Goal: Transaction & Acquisition: Obtain resource

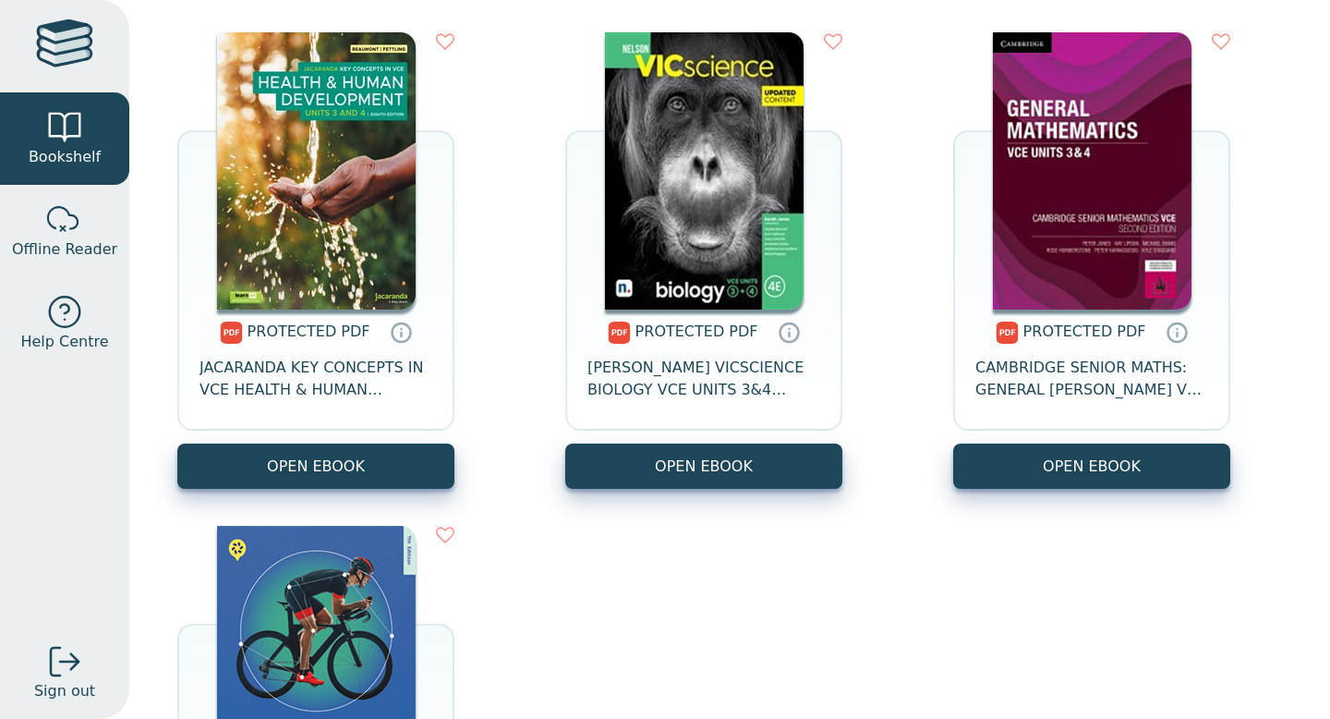
scroll to position [1270, 0]
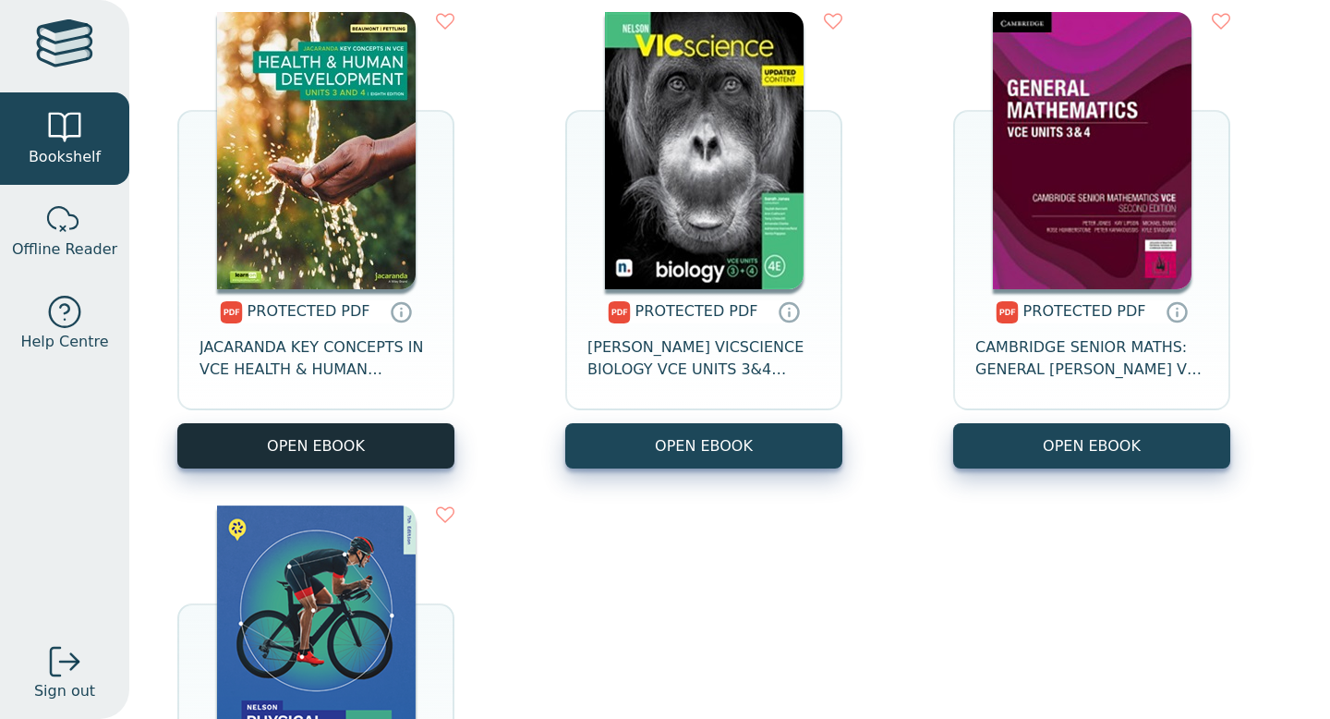
click at [362, 441] on link "OPEN EBOOK" at bounding box center [315, 445] width 277 height 45
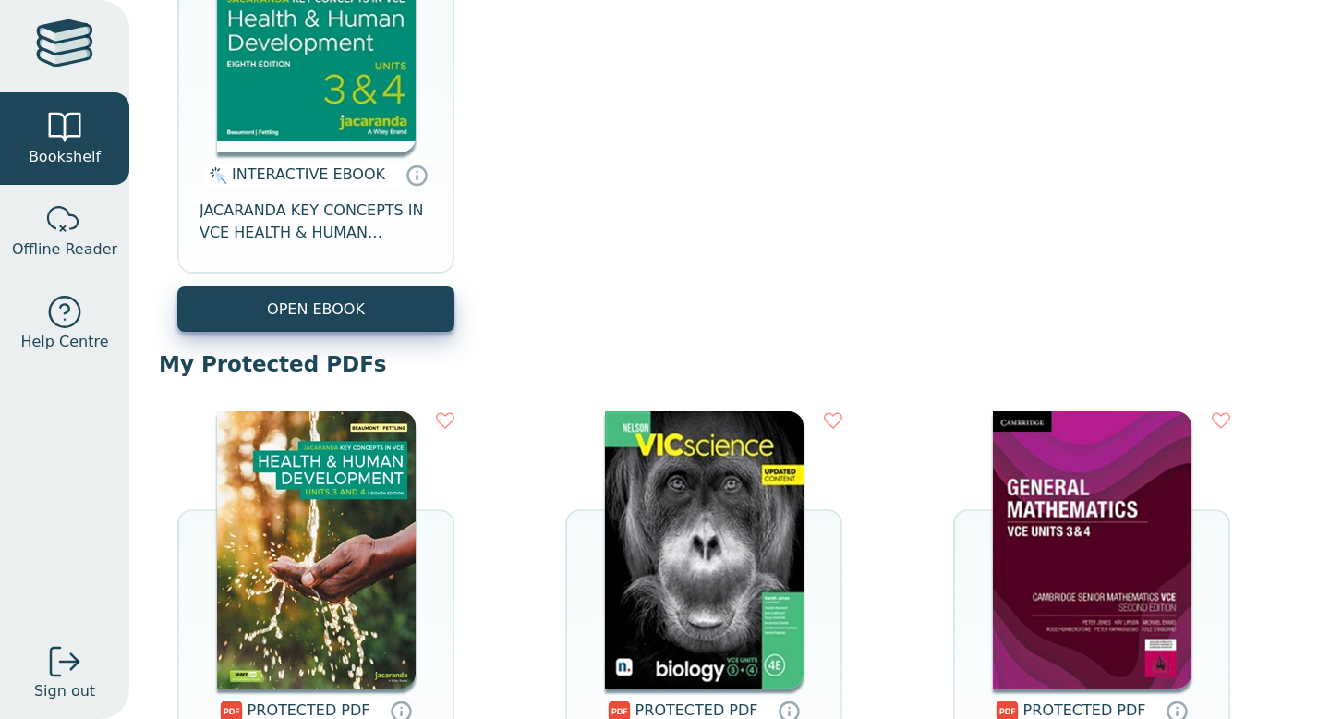
scroll to position [982, 0]
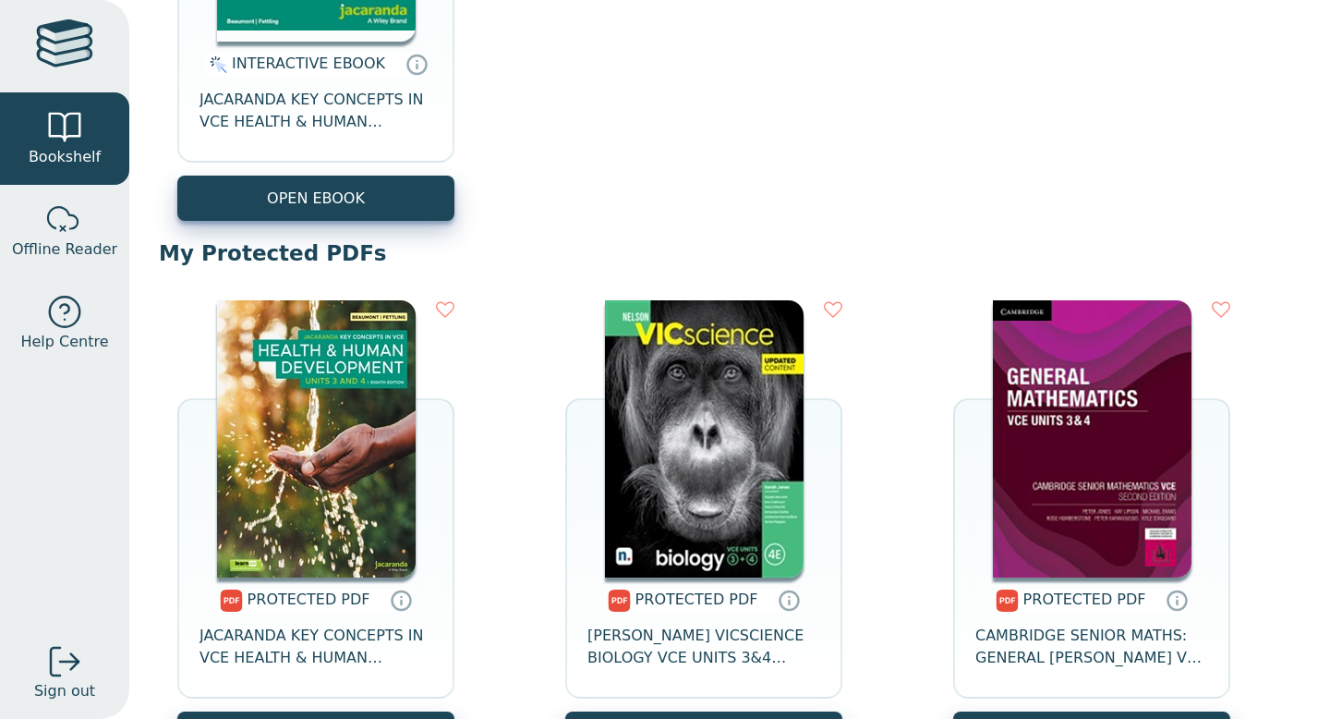
click at [360, 440] on img at bounding box center [316, 438] width 199 height 277
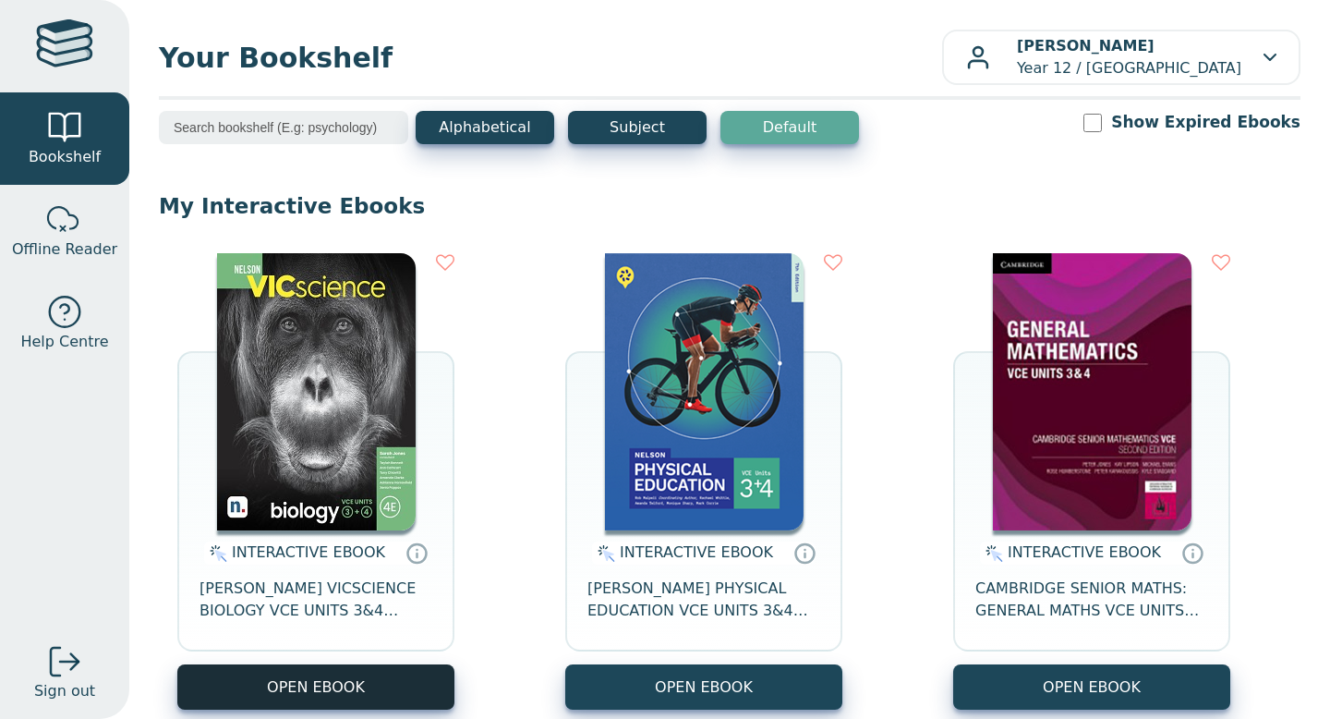
click at [305, 683] on button "OPEN EBOOK" at bounding box center [315, 686] width 277 height 45
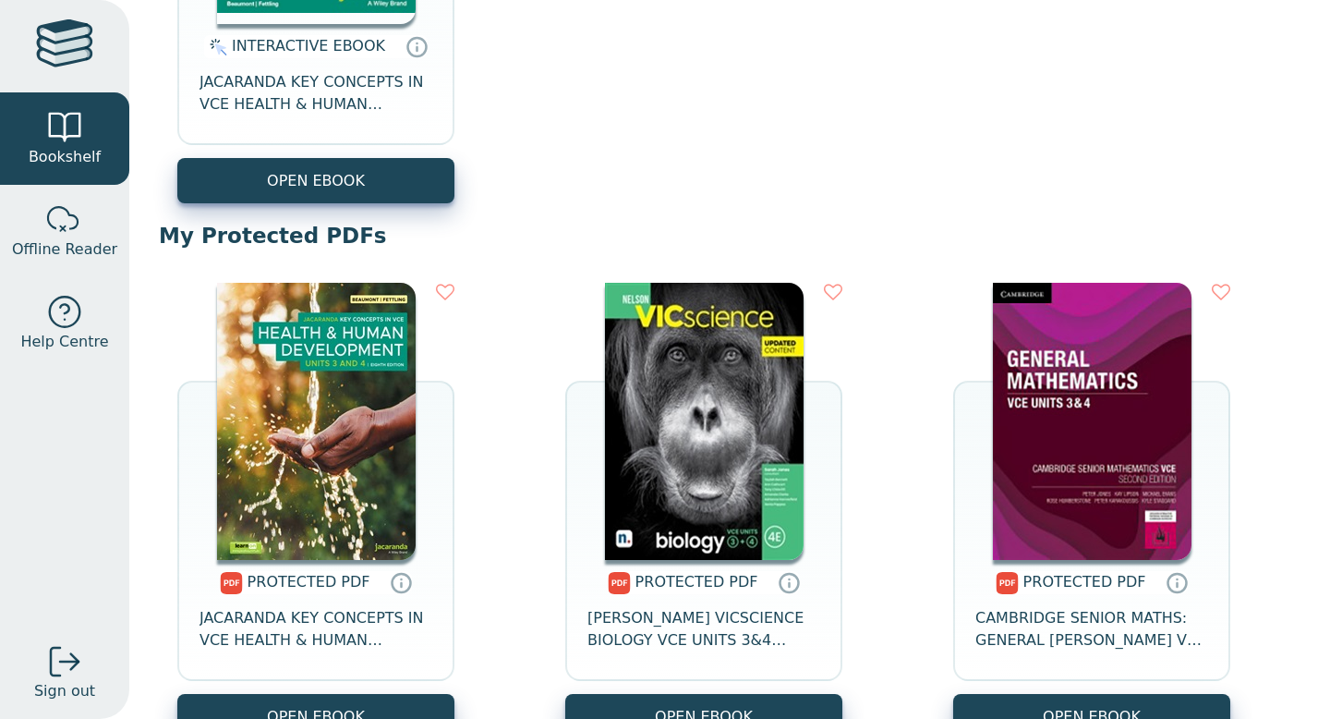
scroll to position [1016, 0]
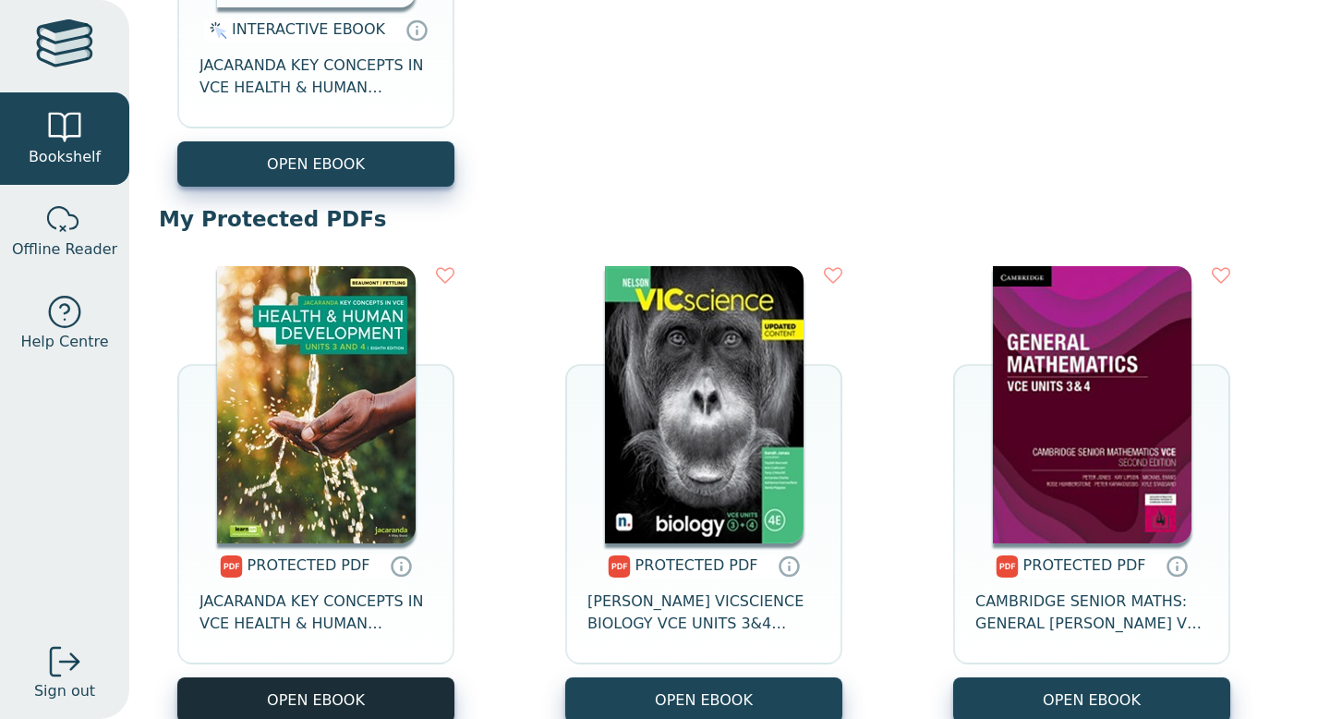
click at [328, 689] on link "OPEN EBOOK" at bounding box center [315, 699] width 277 height 45
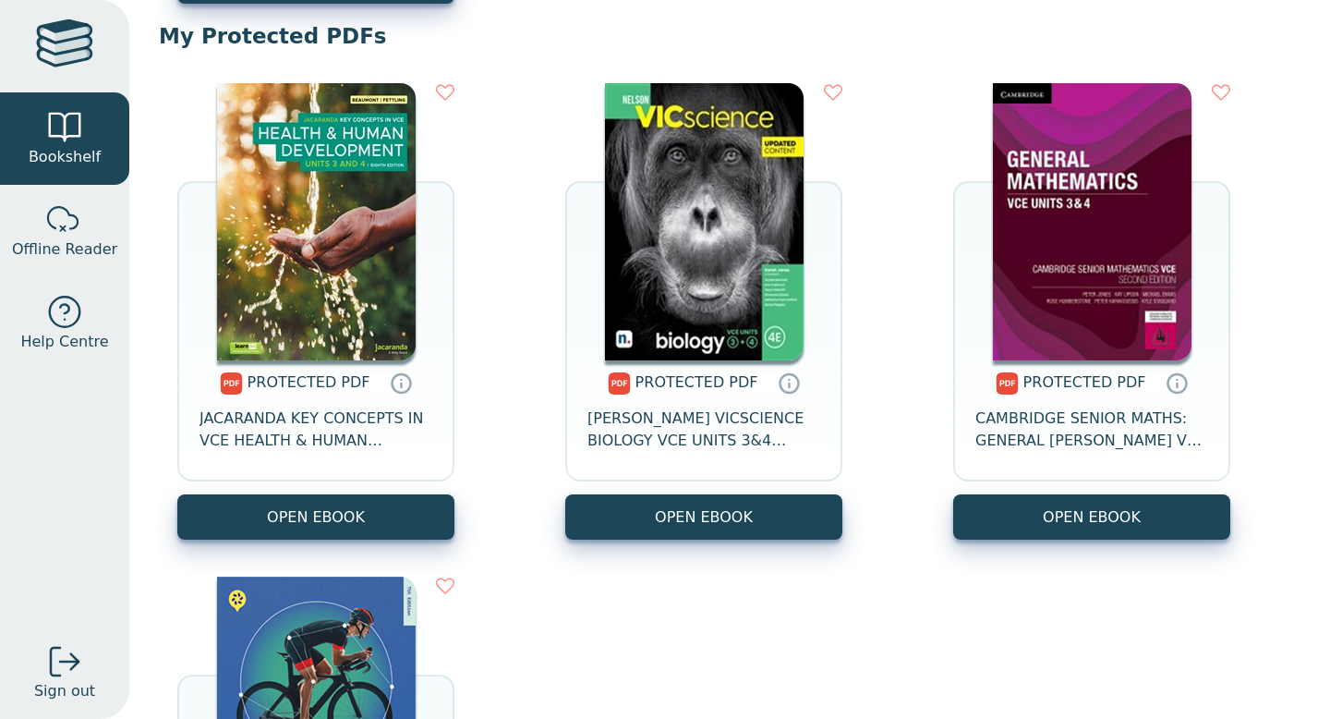
scroll to position [1224, 0]
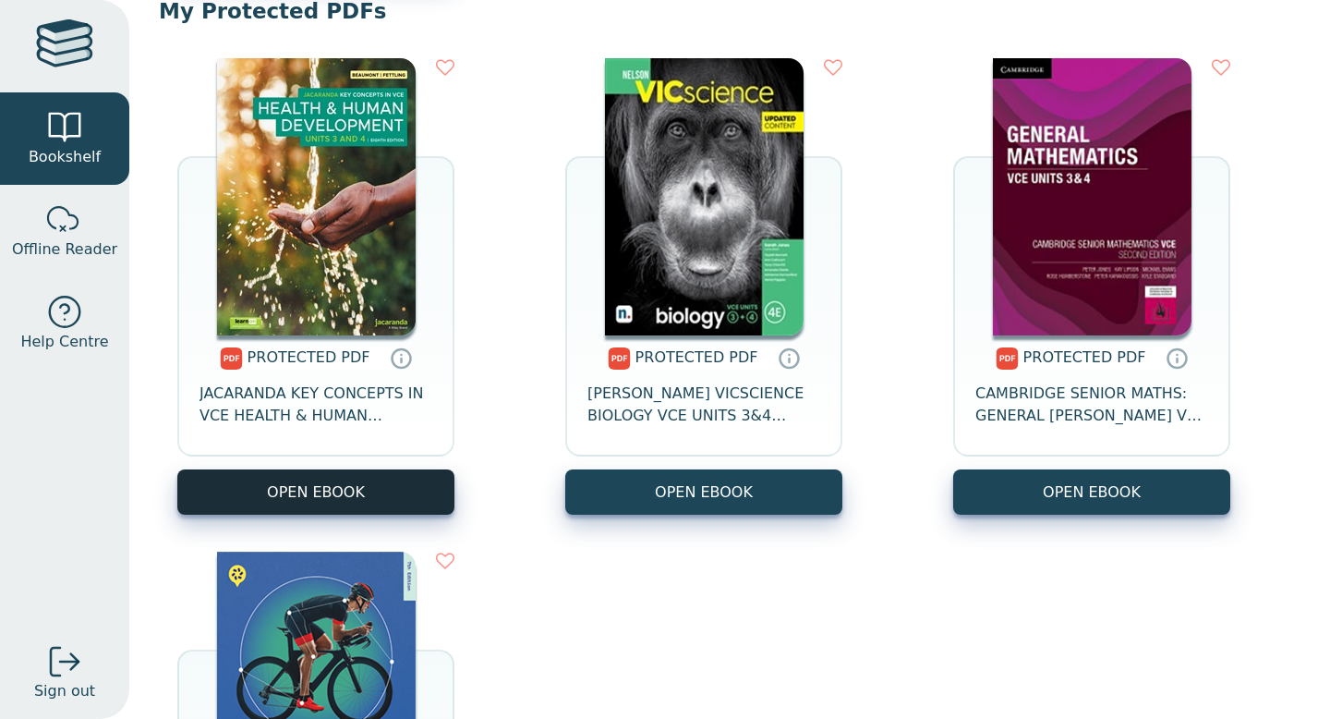
click at [348, 479] on link "OPEN EBOOK" at bounding box center [315, 491] width 277 height 45
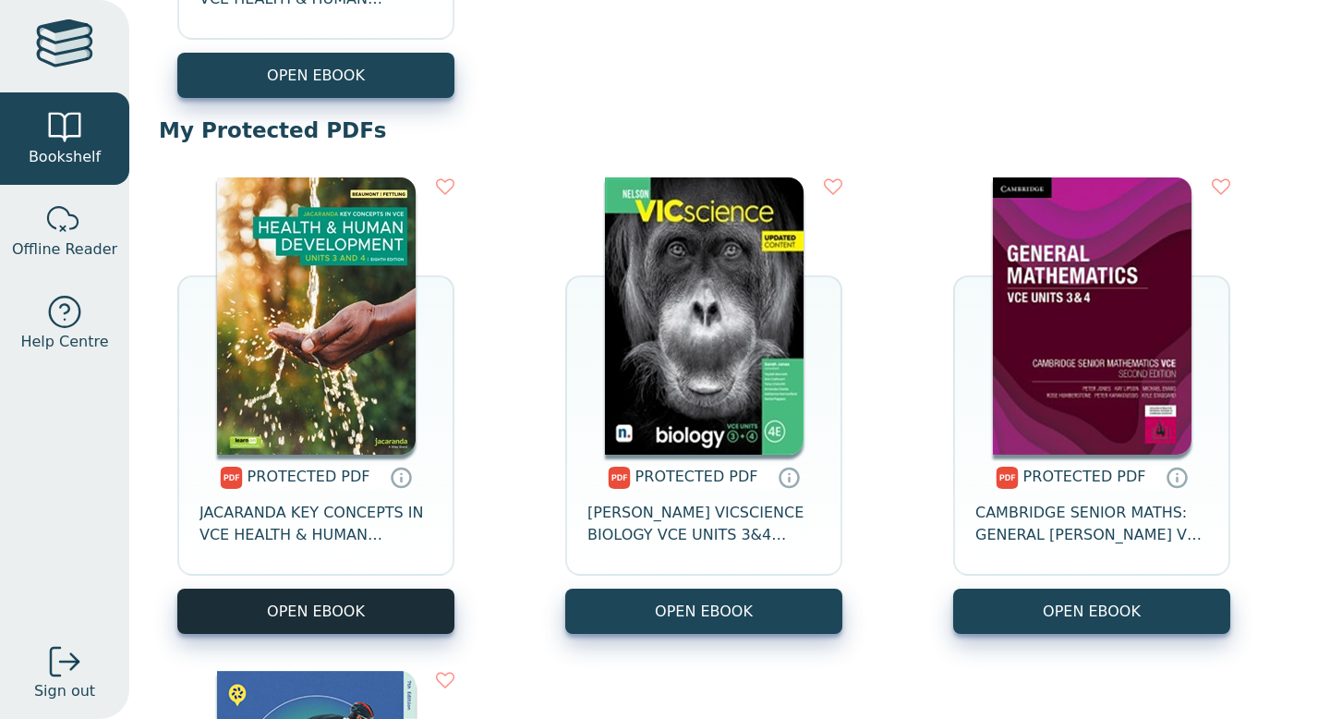
scroll to position [1133, 0]
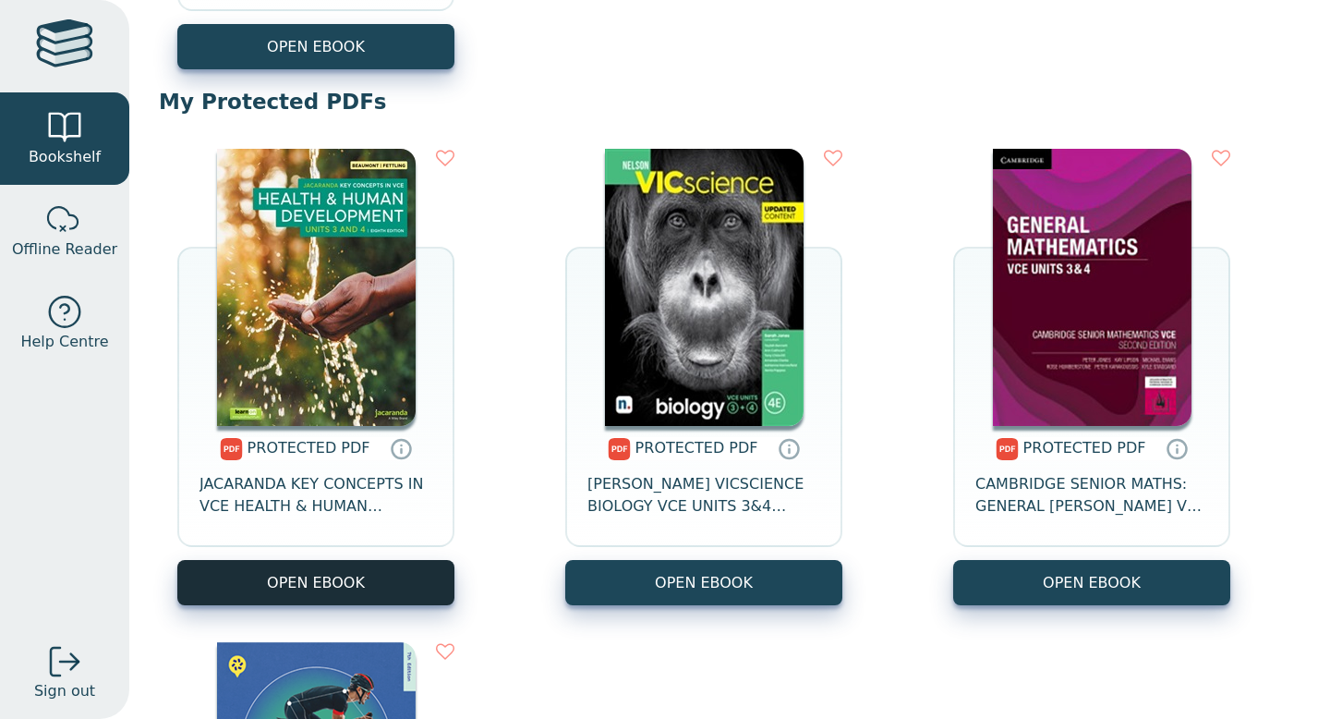
click at [334, 588] on link "OPEN EBOOK" at bounding box center [315, 582] width 277 height 45
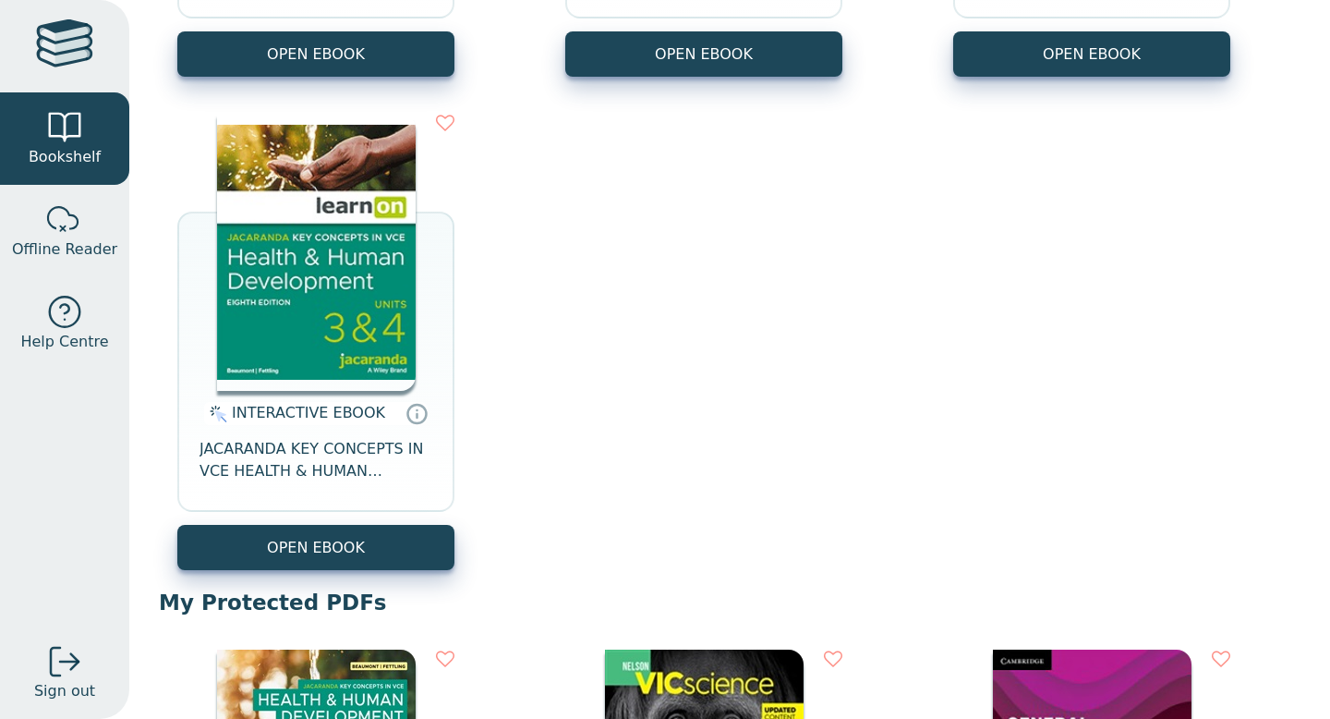
scroll to position [632, 0]
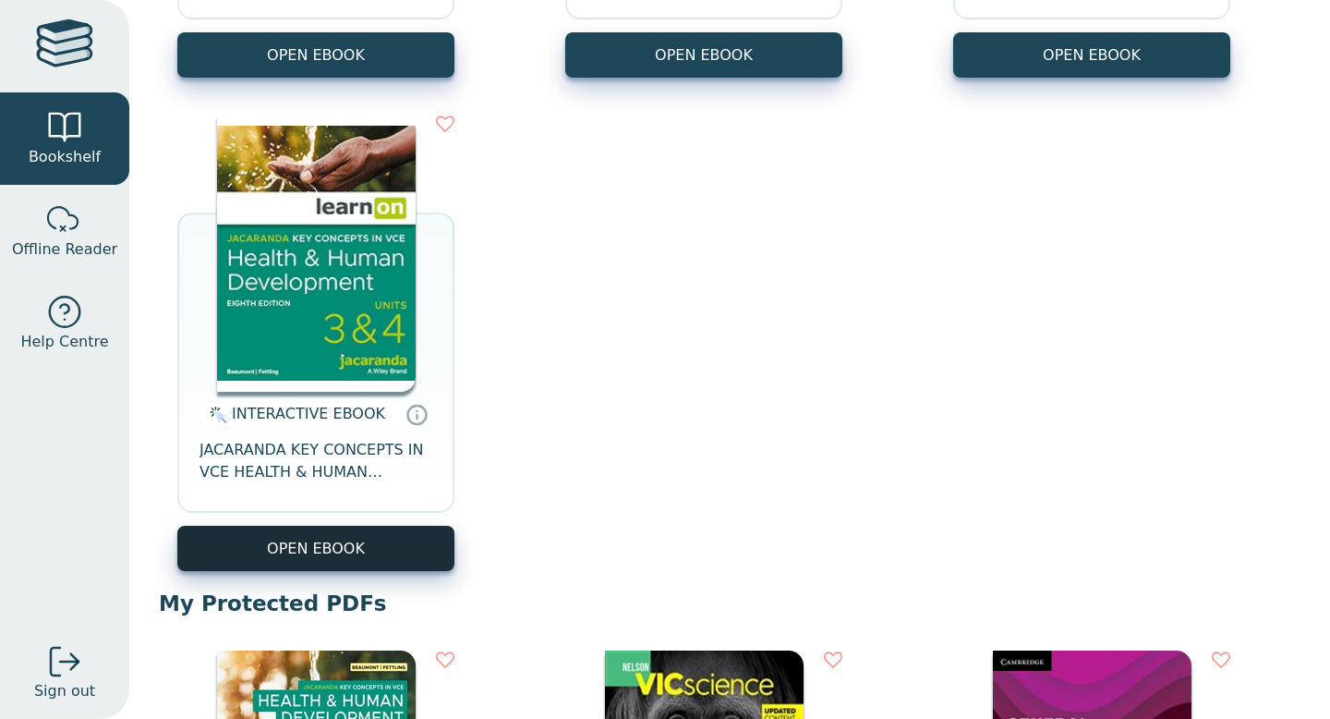
click at [299, 539] on button "OPEN EBOOK" at bounding box center [315, 548] width 277 height 45
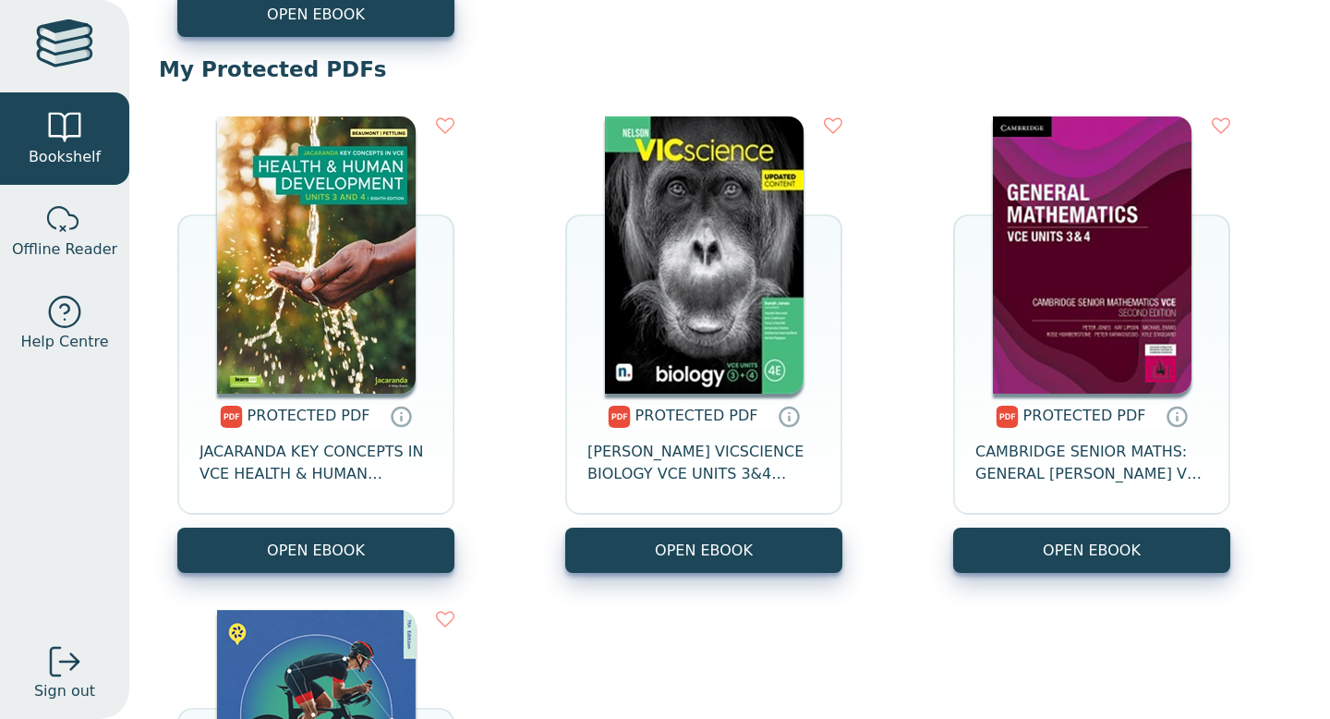
scroll to position [1189, 0]
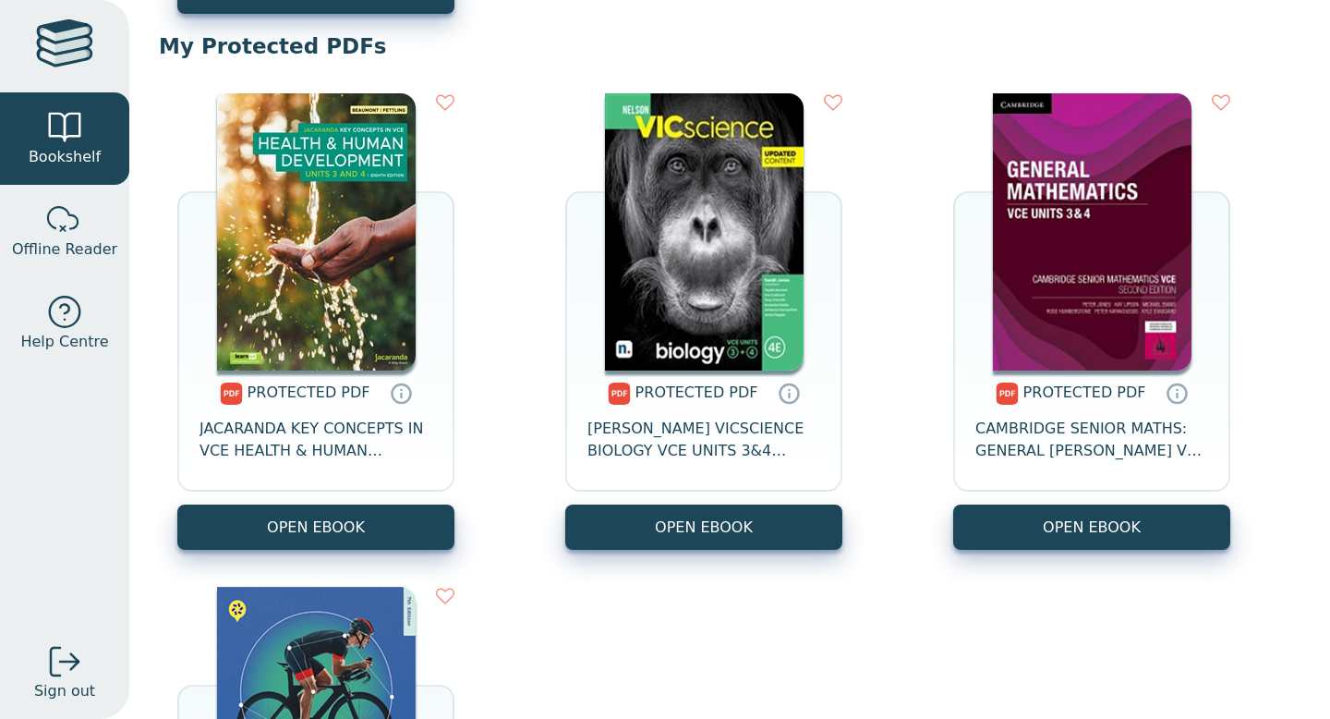
click at [353, 381] on div "PROTECTED PDF" at bounding box center [299, 392] width 158 height 23
click at [321, 441] on span "JACARANDA KEY CONCEPTS IN VCE HEALTH & HUMAN DEVELOPMENT UNITS 3&4 PRINT & LEAR…" at bounding box center [315, 439] width 233 height 44
